Goal: Transaction & Acquisition: Purchase product/service

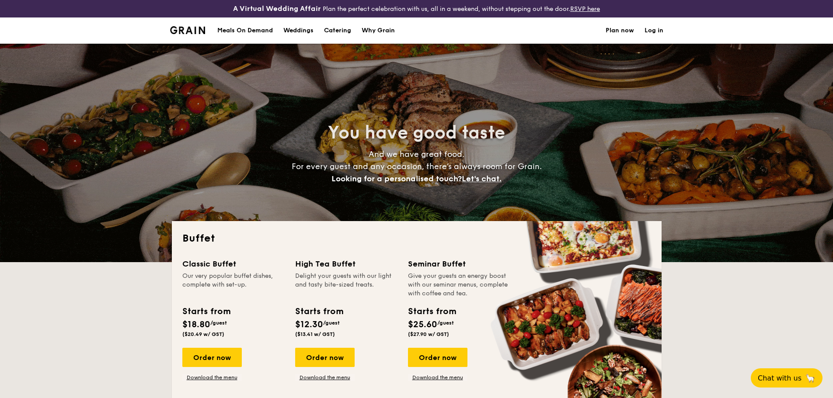
select select
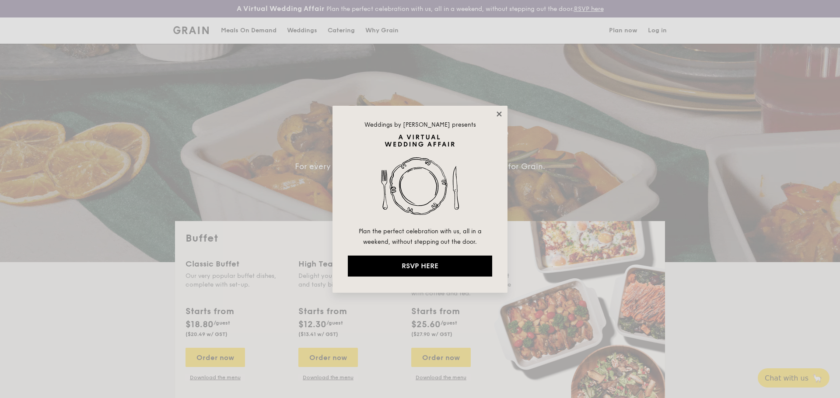
click at [498, 112] on icon at bounding box center [499, 114] width 8 height 8
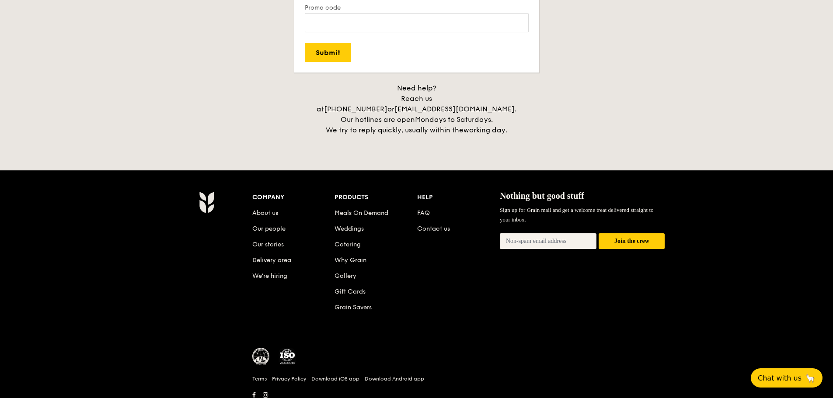
scroll to position [1814, 0]
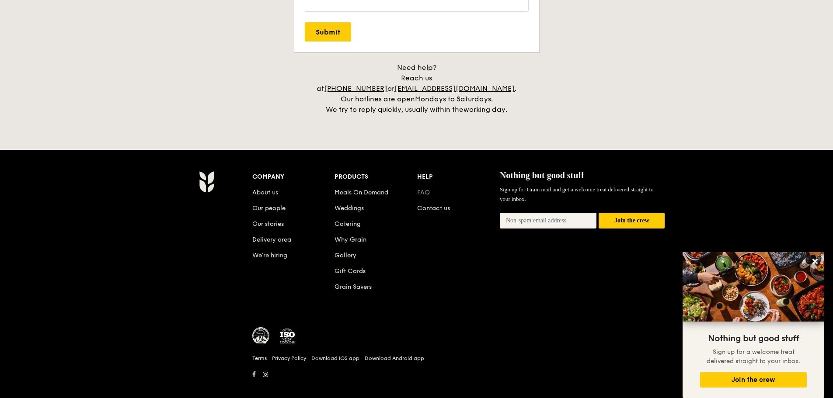
click at [427, 189] on link "FAQ" at bounding box center [423, 192] width 13 height 7
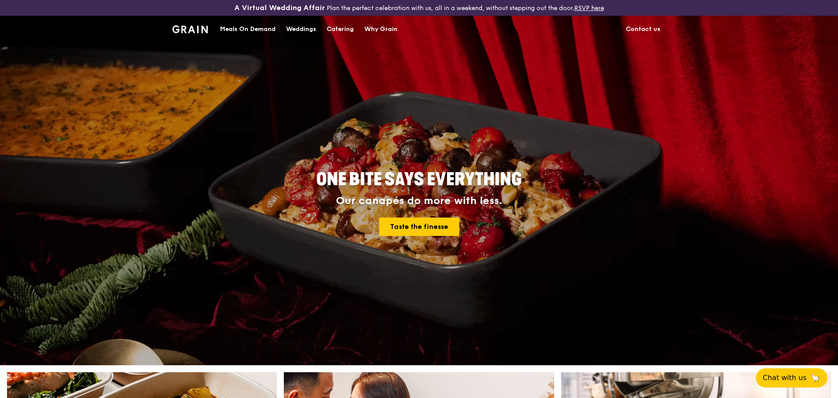
click at [345, 31] on div "Catering" at bounding box center [340, 29] width 27 height 26
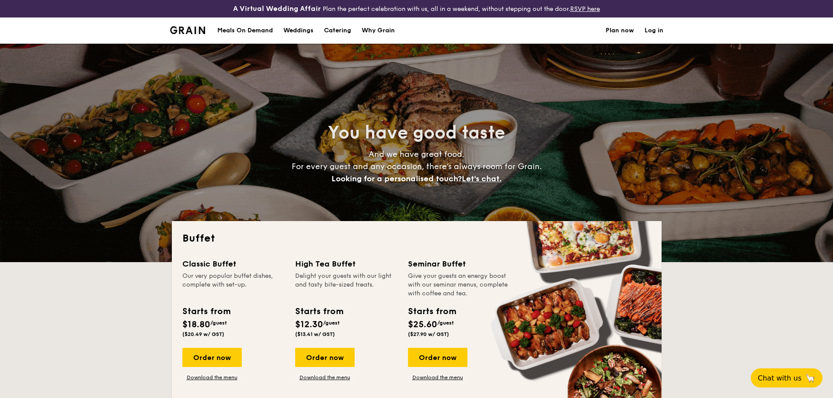
select select
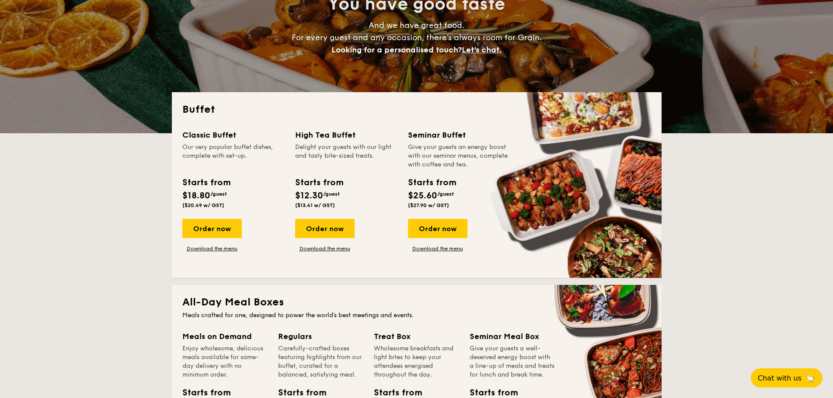
scroll to position [132, 0]
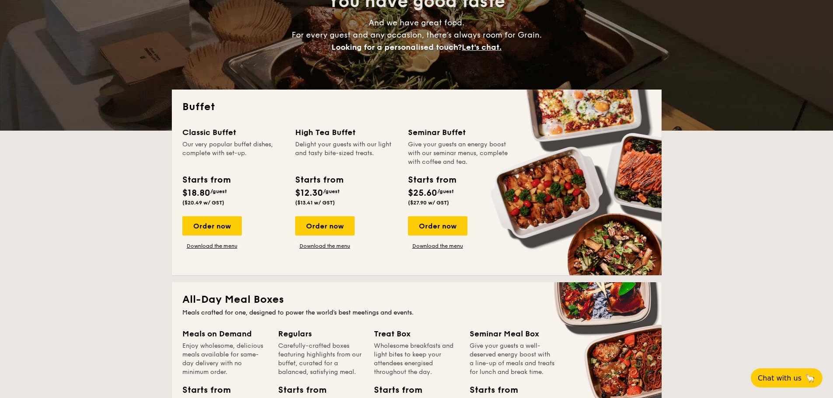
drag, startPoint x: 830, startPoint y: 78, endPoint x: 838, endPoint y: 131, distance: 53.1
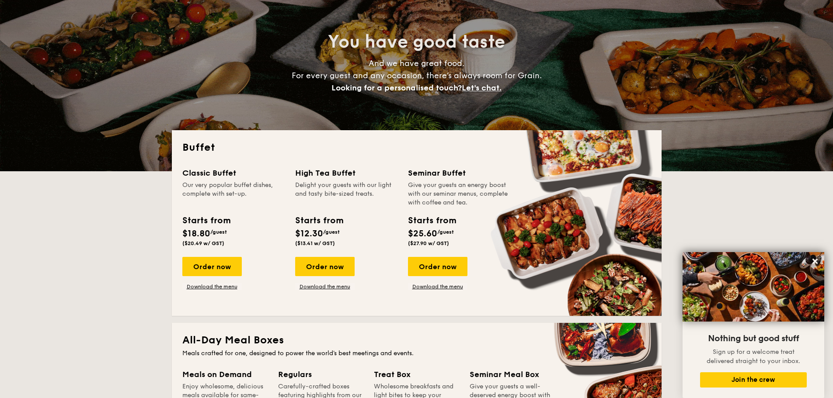
scroll to position [106, 0]
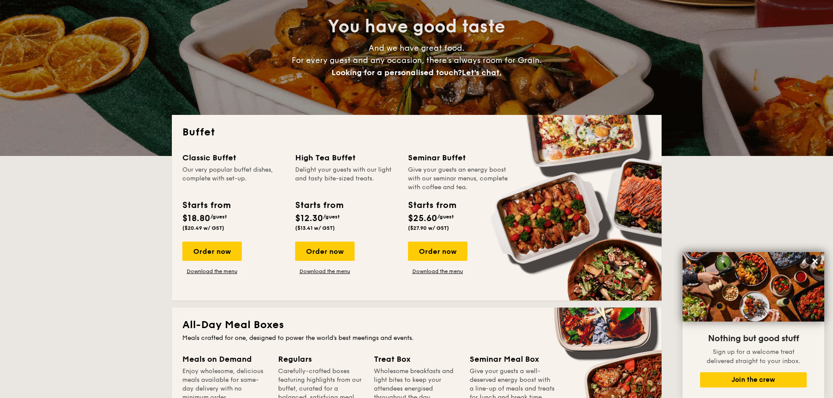
drag, startPoint x: 270, startPoint y: 218, endPoint x: 263, endPoint y: 221, distance: 7.2
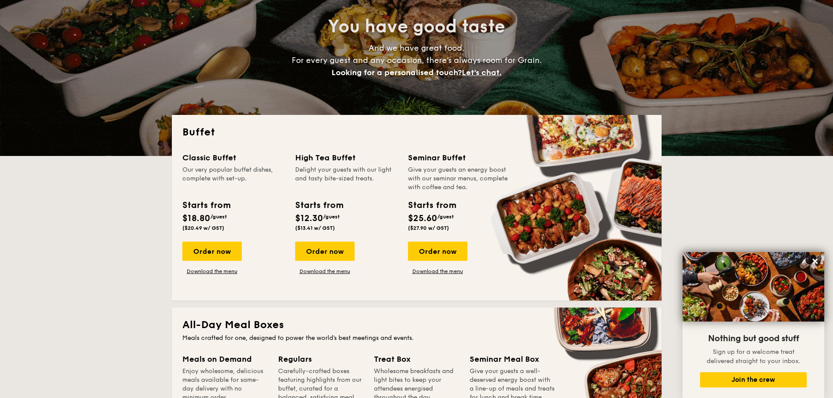
click at [270, 219] on div "Starts from $18.80 /guest ($20.49 w/ GST)" at bounding box center [233, 217] width 109 height 36
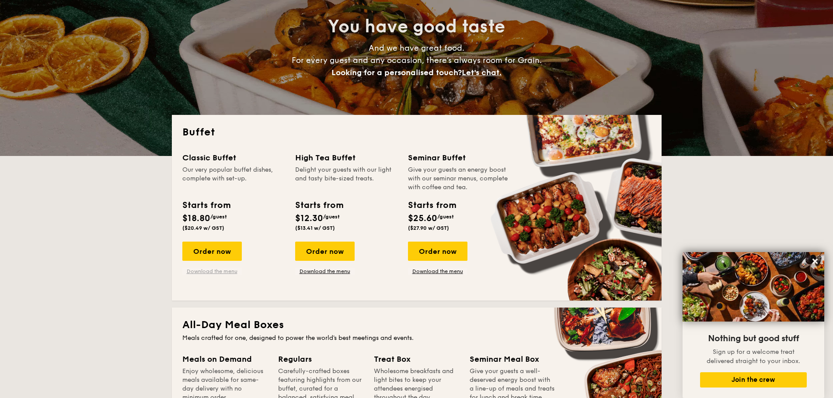
click at [222, 273] on link "Download the menu" at bounding box center [211, 271] width 59 height 7
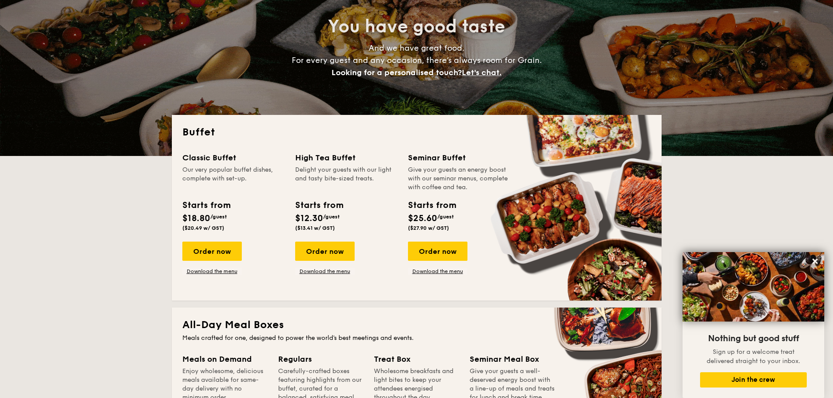
click at [260, 295] on div "Buffet Classic Buffet Our very popular buffet dishes, complete with set-up. Sta…" at bounding box center [417, 208] width 490 height 186
click at [249, 273] on div "Order now Download the menu" at bounding box center [233, 258] width 102 height 33
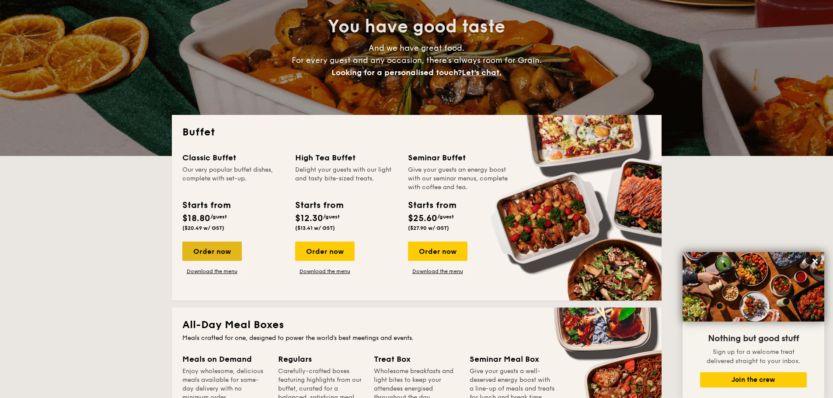
click at [217, 251] on div "Order now" at bounding box center [211, 251] width 59 height 19
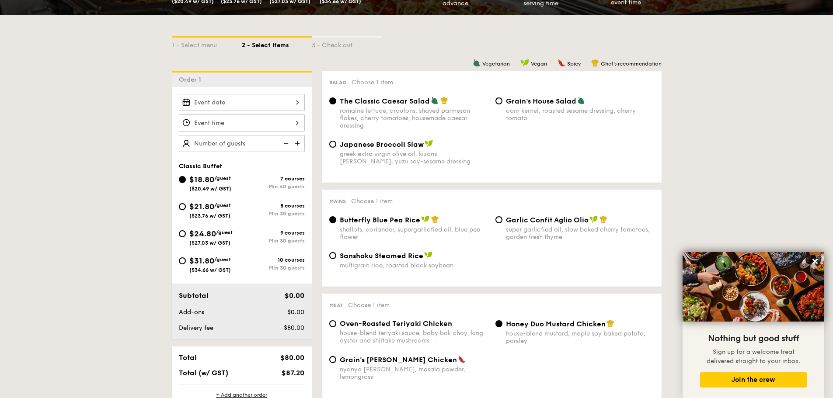
scroll to position [175, 0]
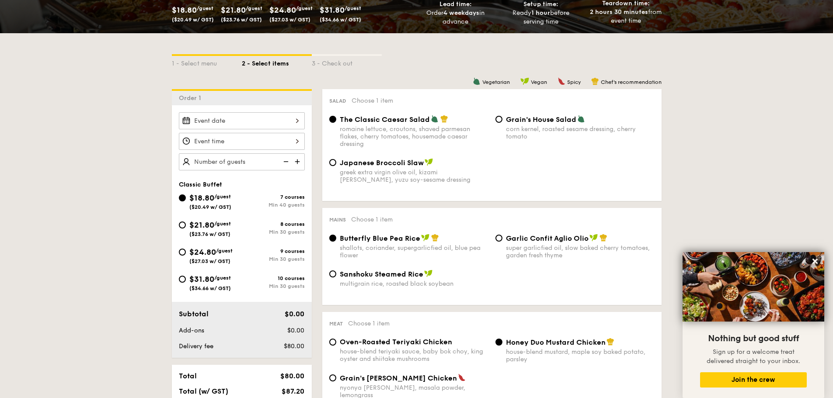
click at [298, 161] on img at bounding box center [298, 162] width 13 height 17
click at [297, 161] on img at bounding box center [298, 162] width 13 height 17
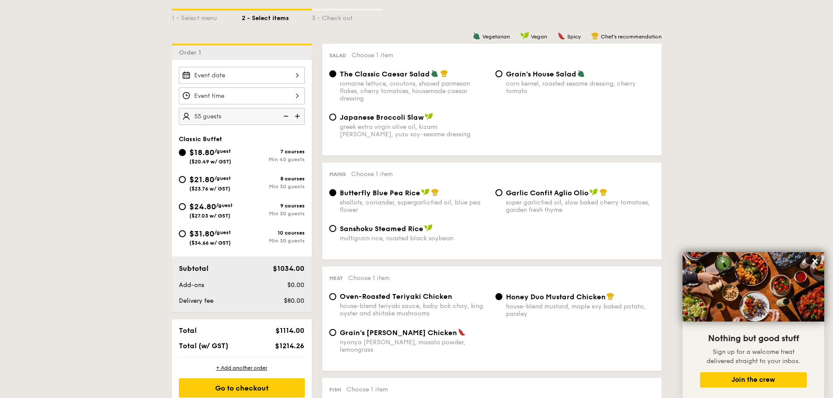
click at [300, 117] on img at bounding box center [298, 116] width 13 height 17
type input "60 guests"
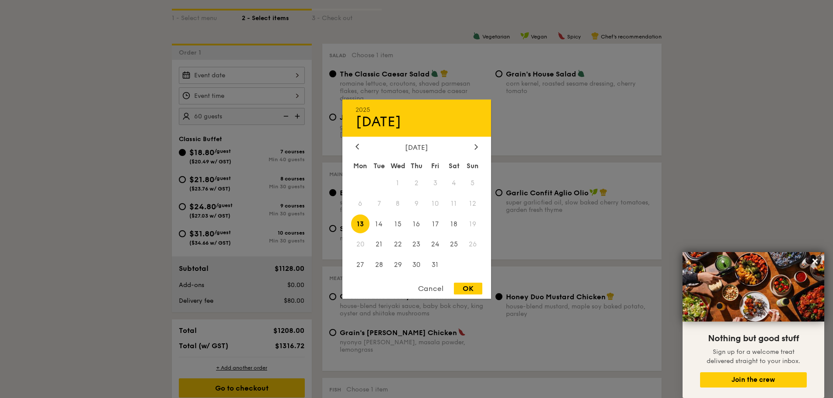
click at [297, 73] on div "2025 Oct 13 October 2025 Mon Tue Wed Thu Fri Sat Sun 1 2 3 4 5 6 7 8 9 10 11 12…" at bounding box center [242, 75] width 126 height 17
click at [475, 146] on icon at bounding box center [476, 147] width 3 height 6
click at [476, 147] on icon at bounding box center [476, 147] width 3 height 6
click at [452, 203] on span "13" at bounding box center [454, 203] width 19 height 19
click at [471, 286] on div "OK" at bounding box center [468, 289] width 28 height 12
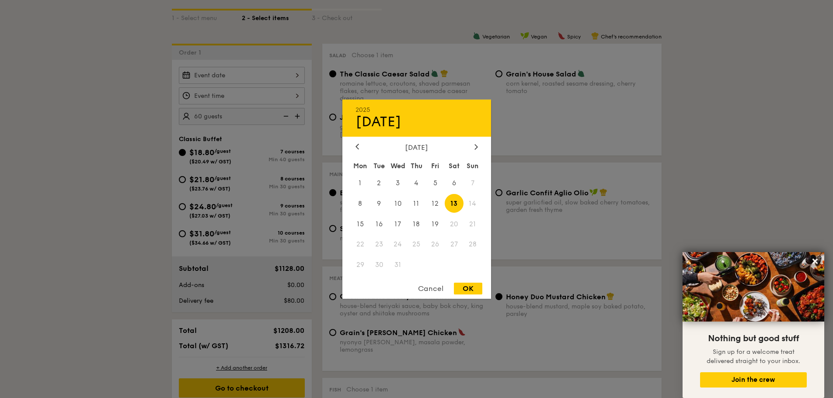
type input "Dec 13, 2025"
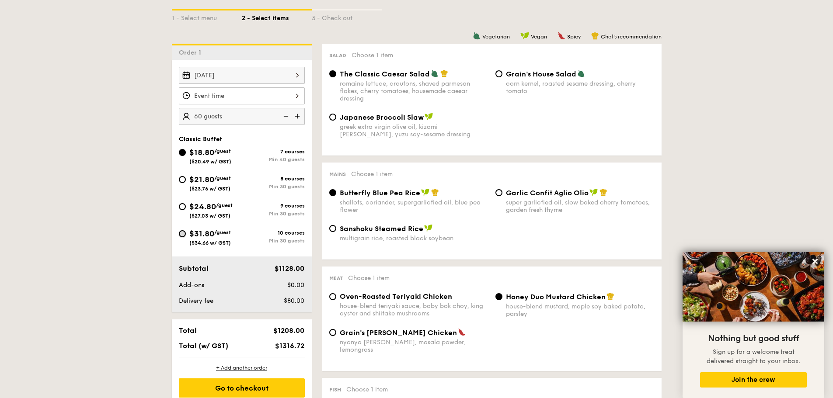
click at [185, 234] on input "$31.80 /guest ($34.66 w/ GST) 10 courses Min 30 guests" at bounding box center [182, 234] width 7 height 7
radio input "true"
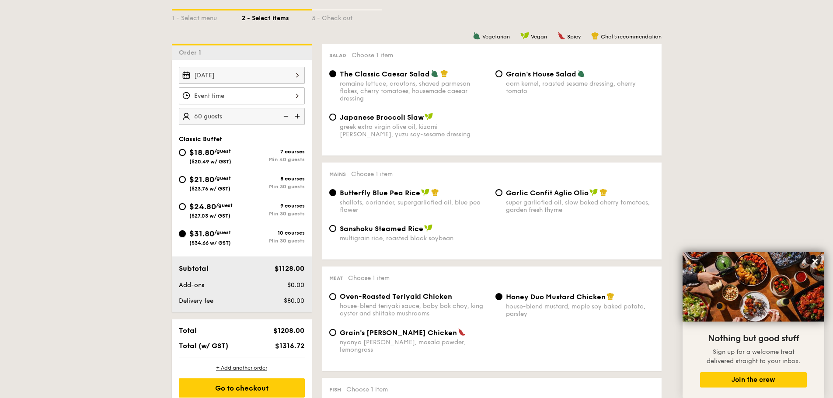
radio input "true"
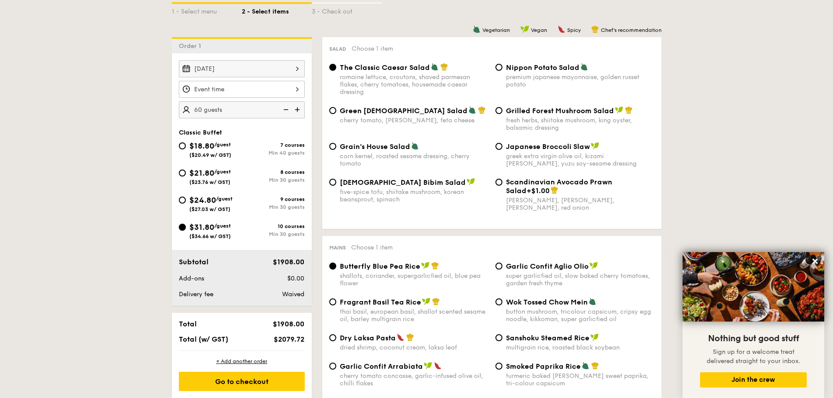
scroll to position [243, 0]
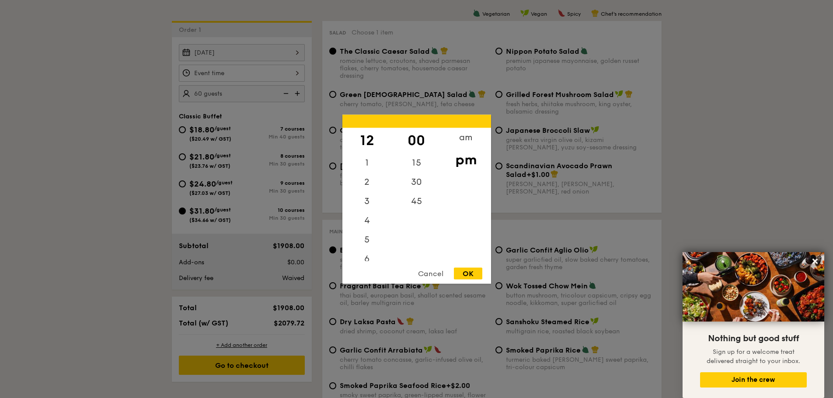
click at [297, 76] on div "12 1 2 3 4 5 6 7 8 9 10 11 00 15 30 45 am pm Cancel OK" at bounding box center [242, 73] width 126 height 17
drag, startPoint x: 792, startPoint y: 158, endPoint x: 787, endPoint y: 160, distance: 5.3
click at [787, 160] on div at bounding box center [416, 199] width 833 height 398
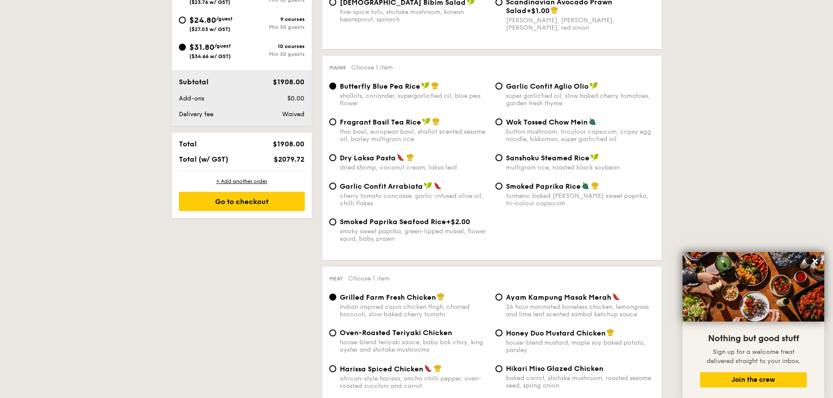
scroll to position [378, 0]
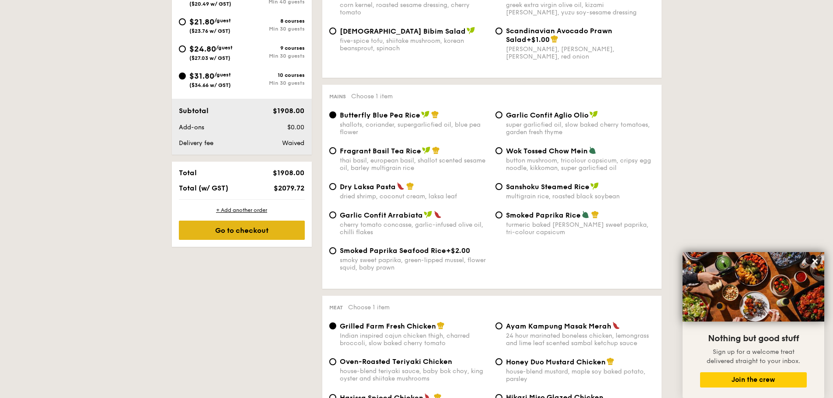
click at [260, 229] on div "Go to checkout" at bounding box center [242, 230] width 126 height 19
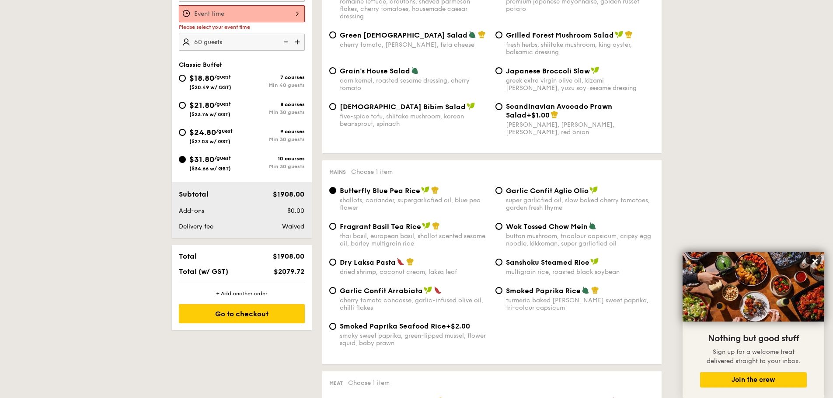
scroll to position [251, 0]
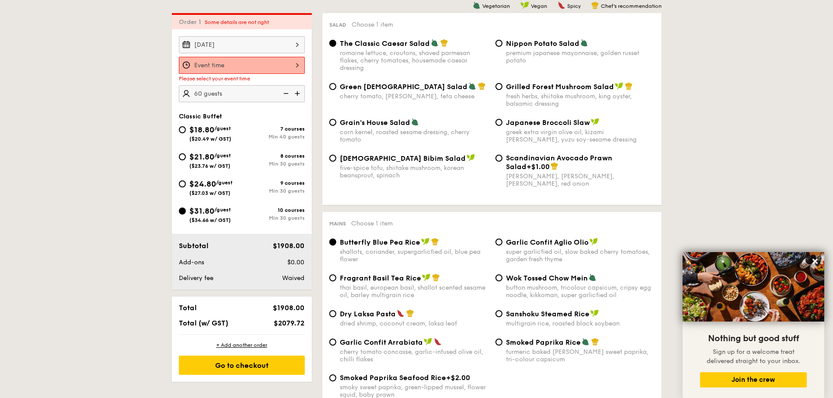
click at [295, 67] on div at bounding box center [242, 65] width 126 height 17
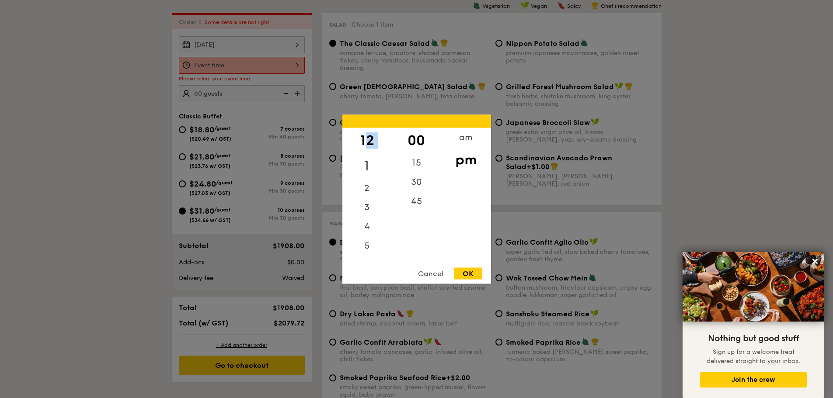
drag, startPoint x: 367, startPoint y: 150, endPoint x: 365, endPoint y: 167, distance: 16.7
click at [365, 167] on div "12 1 2 3 4 5 6 7 8 9 10 11" at bounding box center [366, 194] width 49 height 133
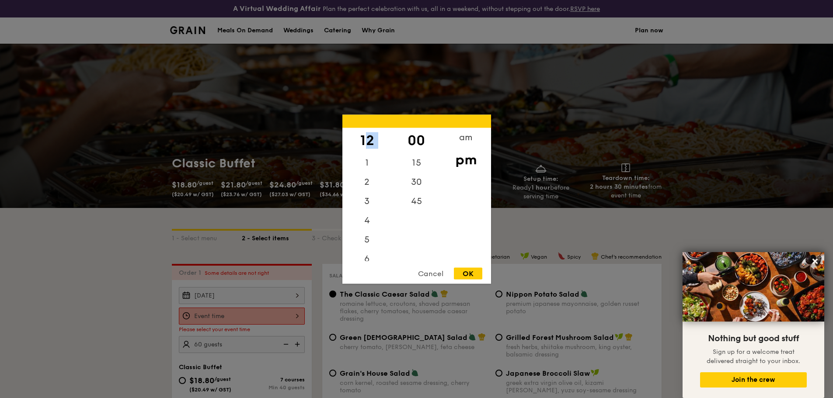
click at [368, 142] on div "12" at bounding box center [366, 140] width 49 height 25
click at [365, 250] on div "11" at bounding box center [366, 251] width 49 height 19
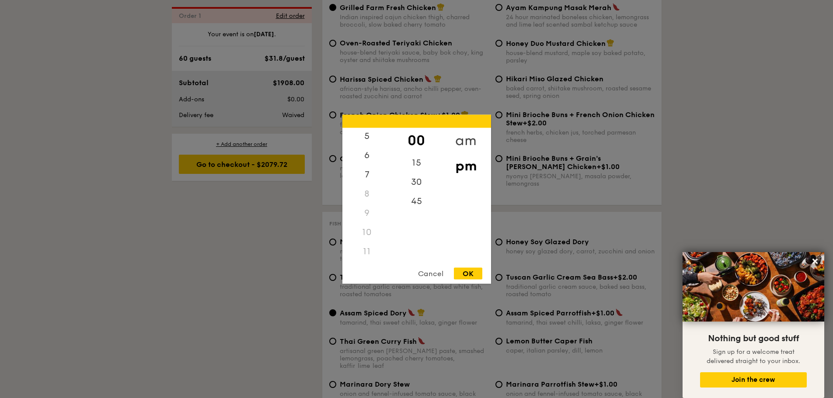
click at [465, 140] on div "am" at bounding box center [465, 140] width 49 height 25
click at [366, 251] on div "11" at bounding box center [366, 248] width 49 height 25
click at [418, 183] on div "30" at bounding box center [416, 184] width 49 height 25
click at [419, 161] on div "15" at bounding box center [416, 159] width 49 height 25
click at [470, 274] on div "OK" at bounding box center [468, 274] width 28 height 12
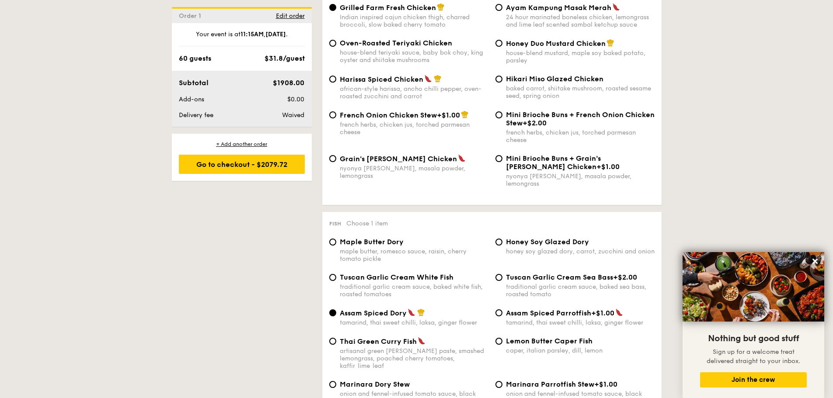
scroll to position [0, 0]
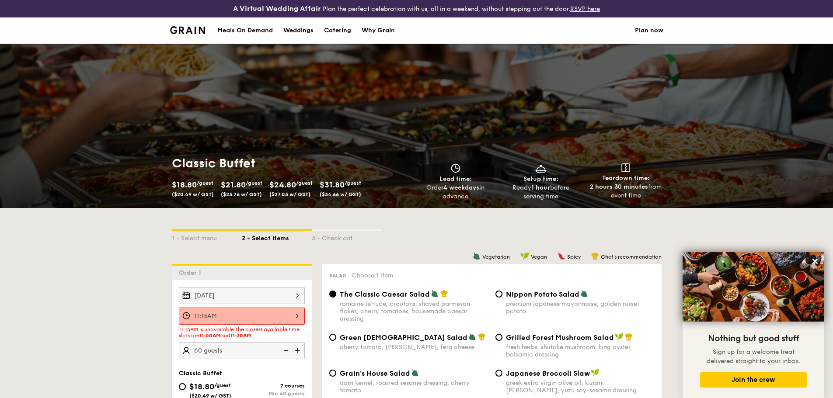
click at [292, 319] on div "11:15AM" at bounding box center [242, 316] width 126 height 17
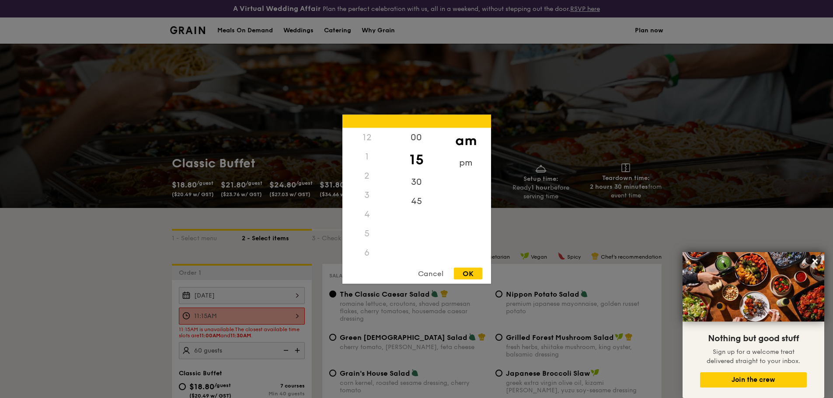
scroll to position [104, 0]
click at [416, 186] on div "30" at bounding box center [416, 184] width 49 height 25
click at [466, 276] on div "OK" at bounding box center [468, 274] width 28 height 12
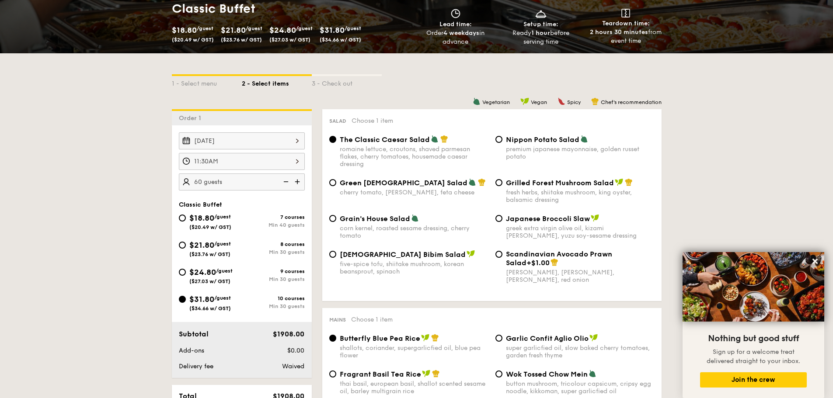
scroll to position [251, 0]
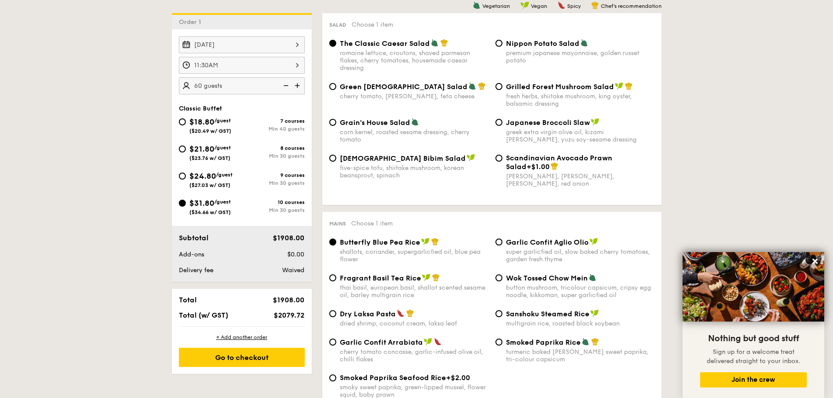
click at [290, 68] on div "11:30AM" at bounding box center [242, 65] width 126 height 17
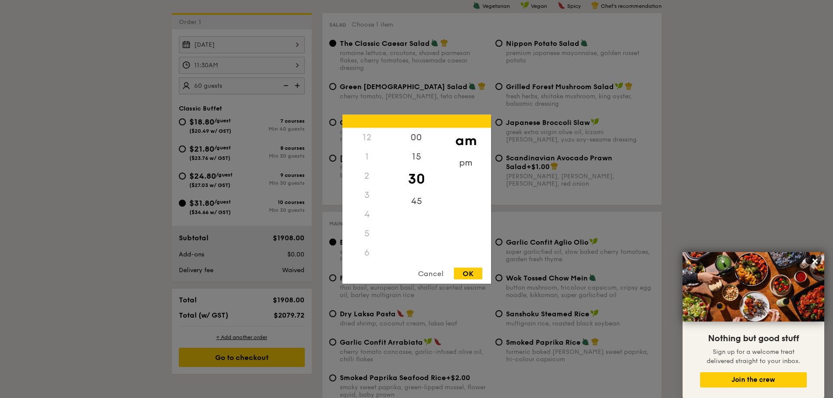
scroll to position [104, 0]
click at [418, 140] on div "00" at bounding box center [416, 140] width 49 height 25
click at [467, 276] on div "OK" at bounding box center [468, 274] width 28 height 12
type input "11:00AM"
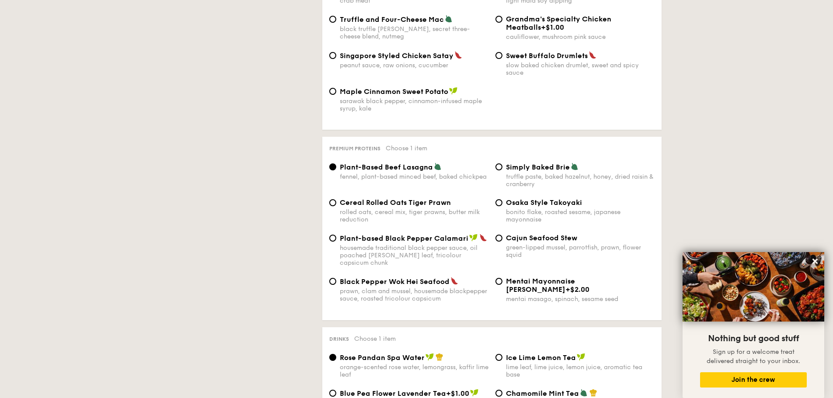
scroll to position [251, 0]
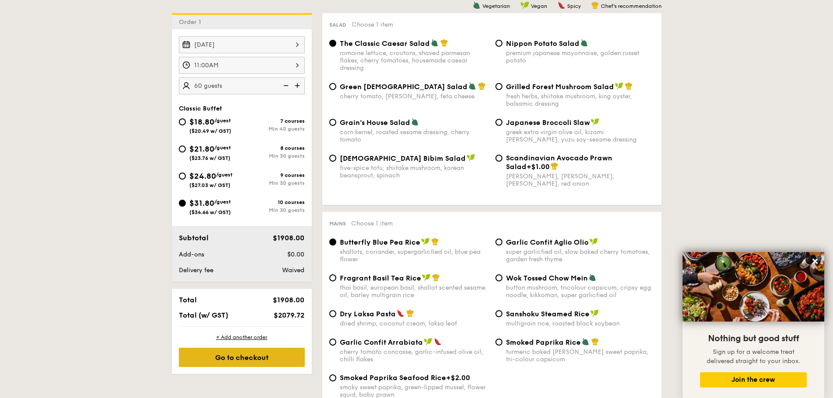
click at [243, 362] on div "Go to checkout" at bounding box center [242, 357] width 126 height 19
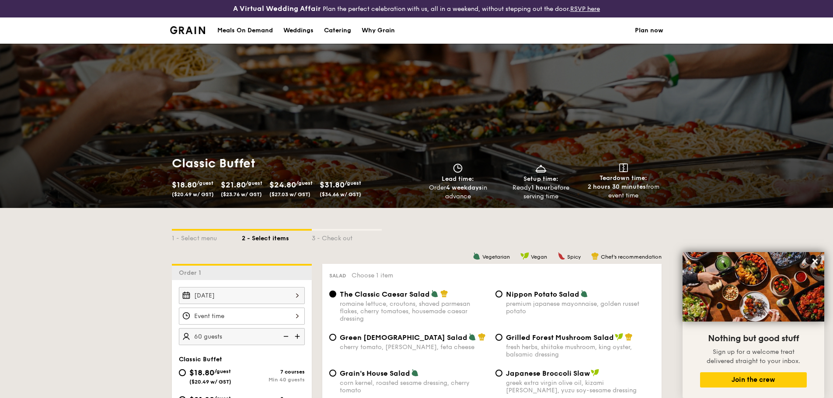
click at [185, 28] on img at bounding box center [187, 30] width 35 height 8
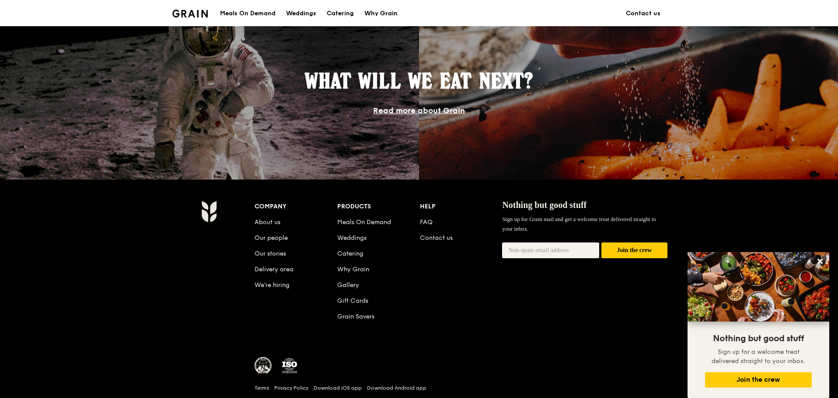
scroll to position [744, 0]
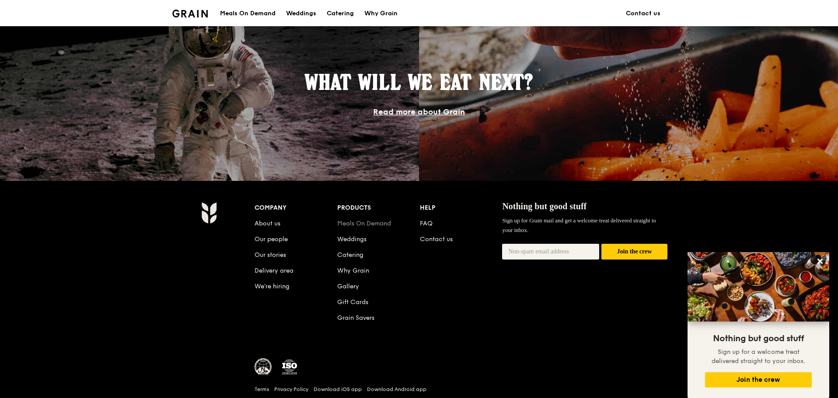
click at [366, 224] on link "Meals On Demand" at bounding box center [364, 223] width 54 height 7
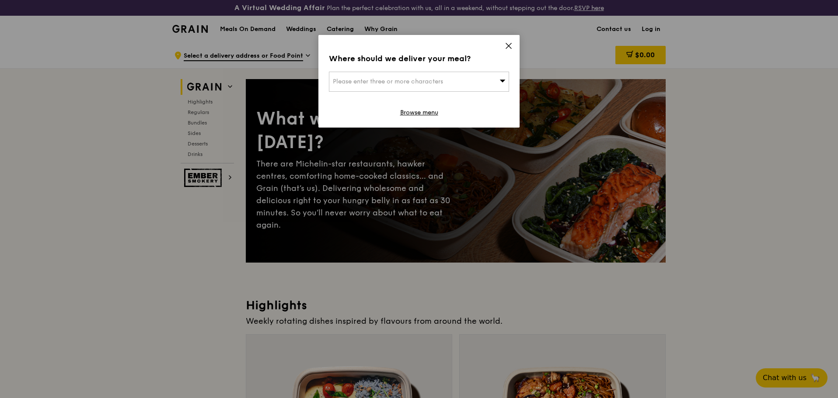
click at [352, 78] on span "Please enter three or more characters" at bounding box center [388, 81] width 110 height 7
click at [506, 44] on icon at bounding box center [509, 46] width 8 height 8
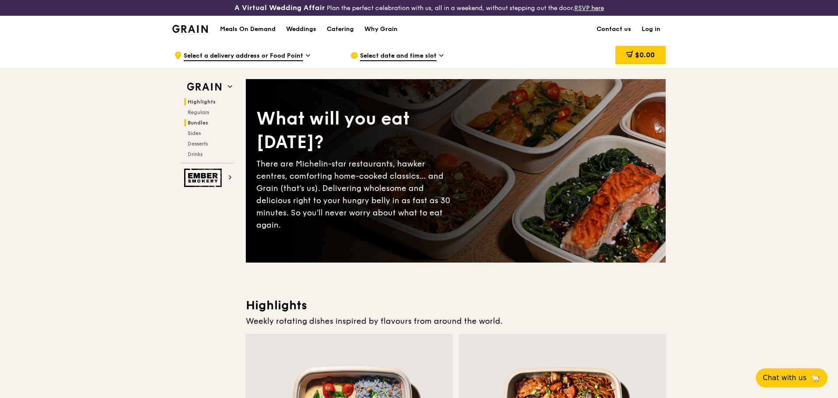
click at [196, 122] on span "Bundles" at bounding box center [198, 123] width 21 height 6
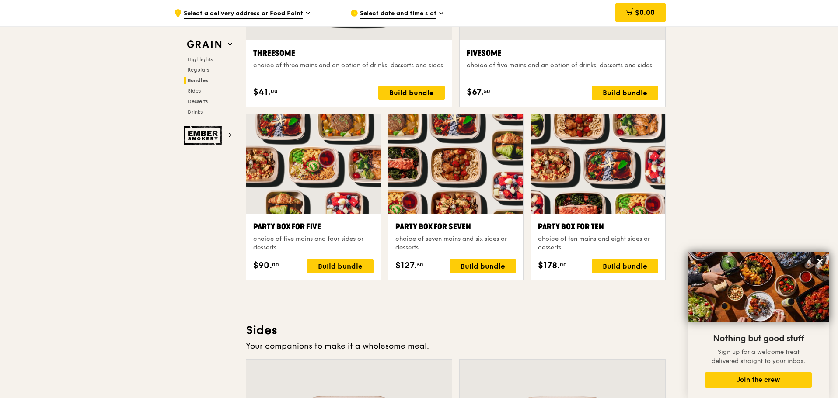
scroll to position [1641, 0]
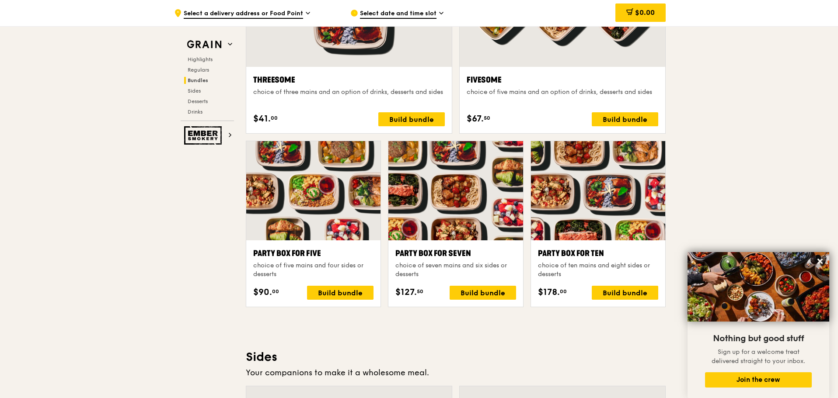
click at [607, 212] on div at bounding box center [598, 190] width 134 height 99
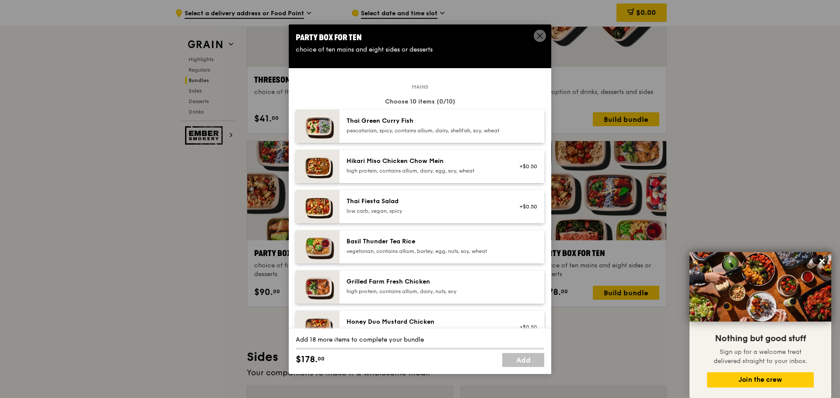
click at [539, 34] on icon at bounding box center [540, 36] width 8 height 8
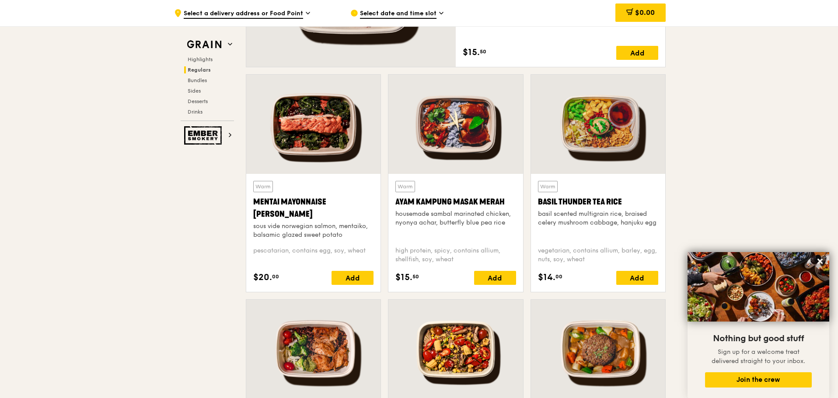
scroll to position [0, 0]
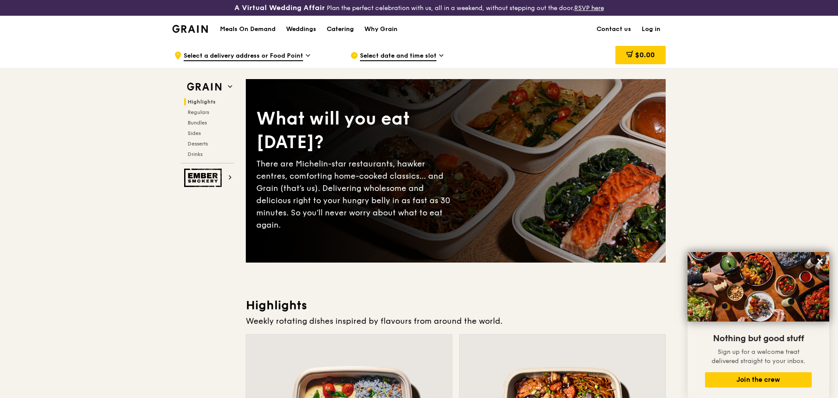
click at [340, 29] on div "Catering" at bounding box center [340, 29] width 27 height 26
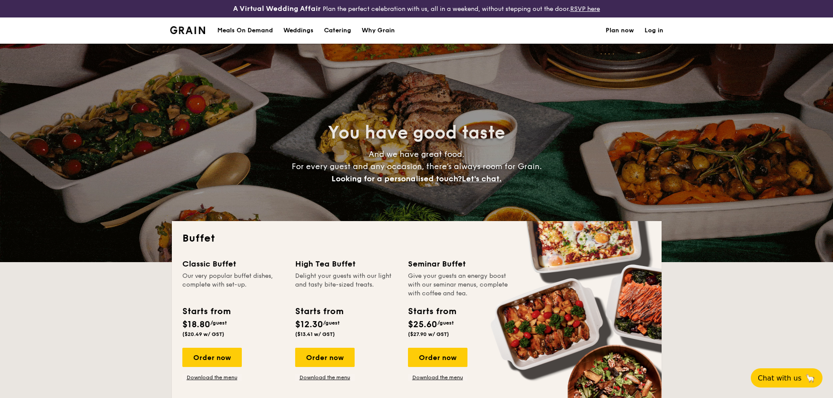
select select
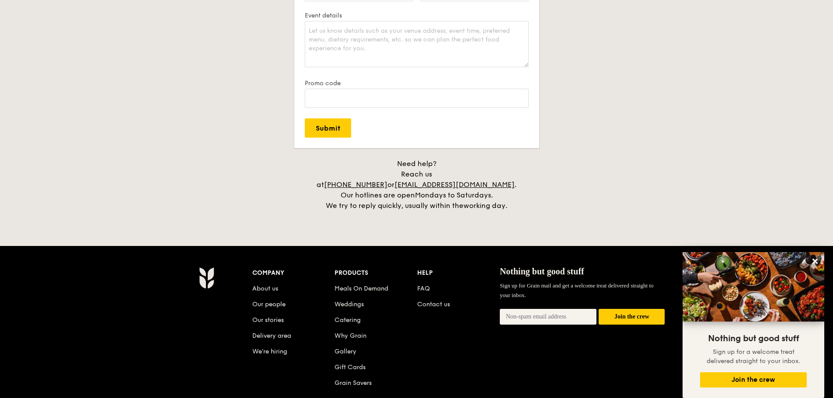
scroll to position [1723, 0]
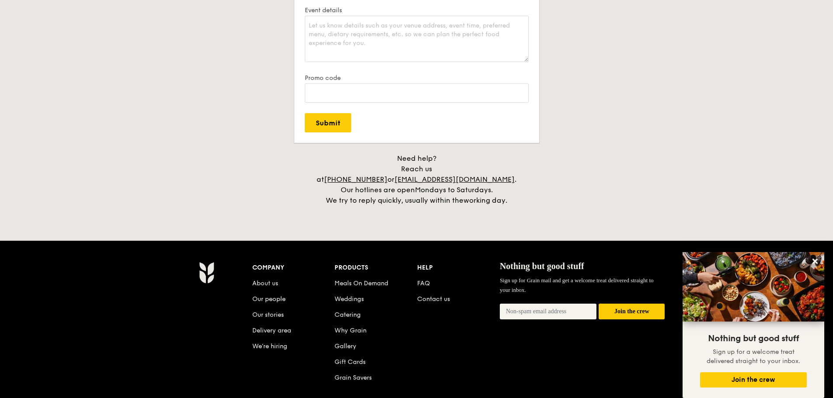
click at [442, 293] on li "Contact us" at bounding box center [458, 298] width 83 height 16
click at [435, 296] on link "Contact us" at bounding box center [433, 299] width 33 height 7
